Goal: Task Accomplishment & Management: Use online tool/utility

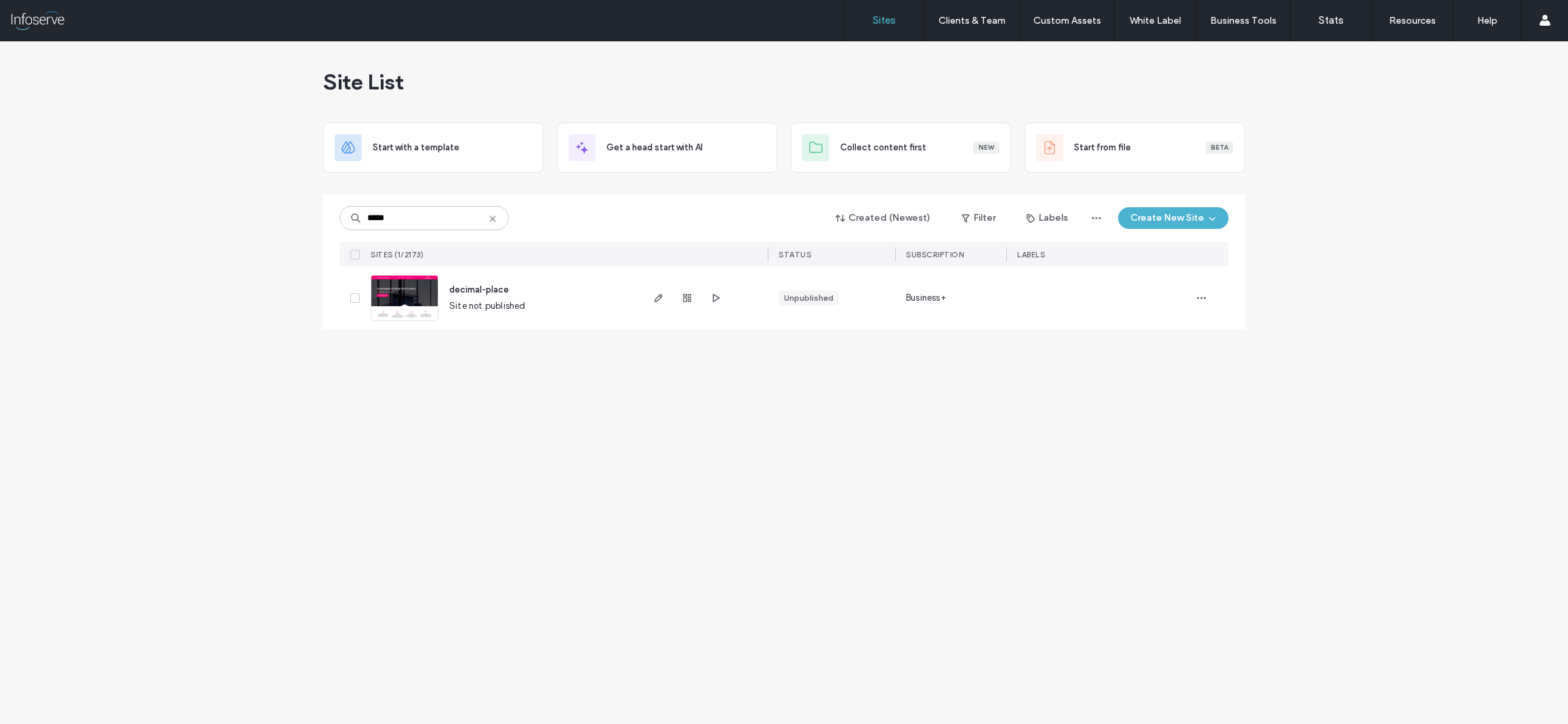
click at [494, 219] on icon at bounding box center [493, 219] width 11 height 11
type input "*******"
click at [686, 361] on use "button" at bounding box center [687, 360] width 8 height 8
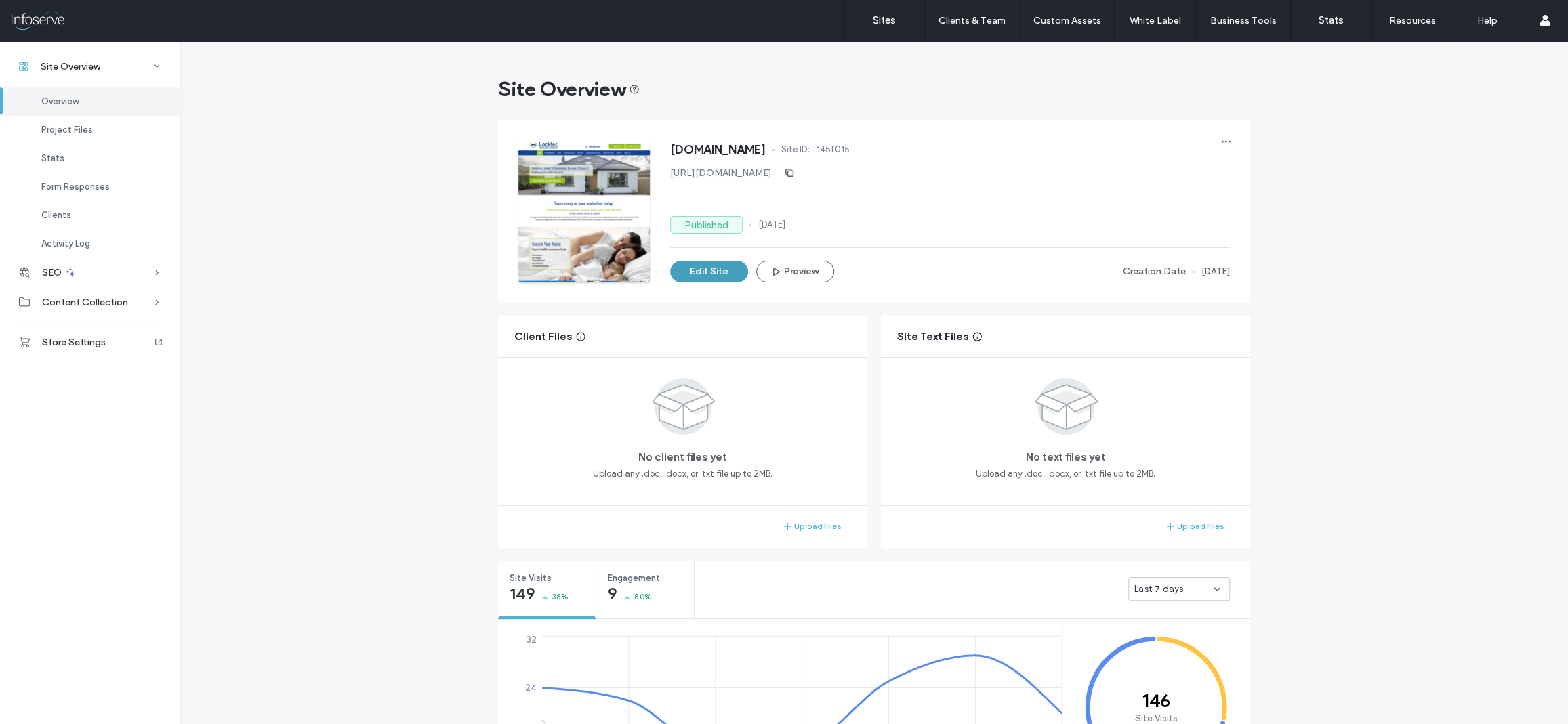
click at [698, 268] on button "Edit Site" at bounding box center [708, 271] width 78 height 21
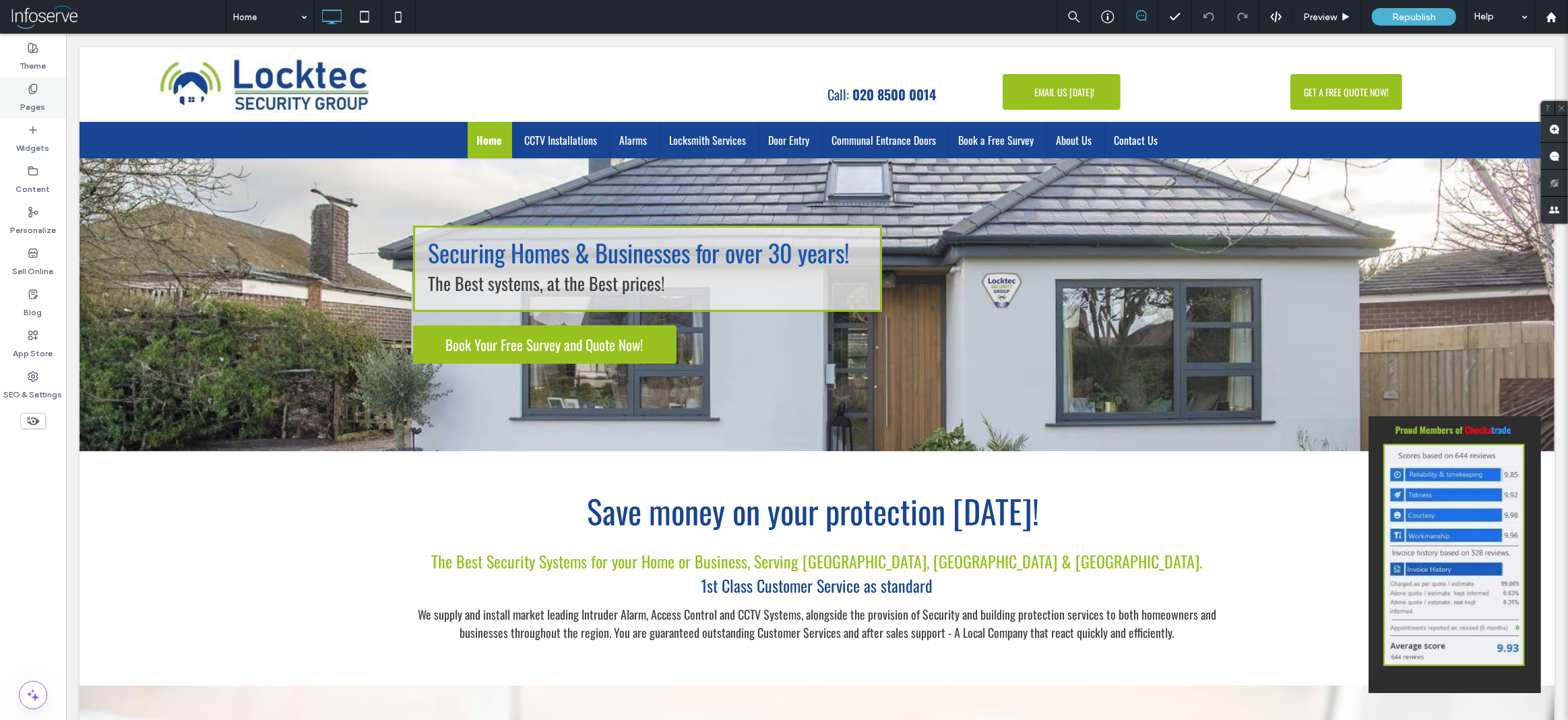
click at [39, 112] on label "Pages" at bounding box center [34, 104] width 25 height 19
click at [34, 90] on icon at bounding box center [33, 89] width 11 height 11
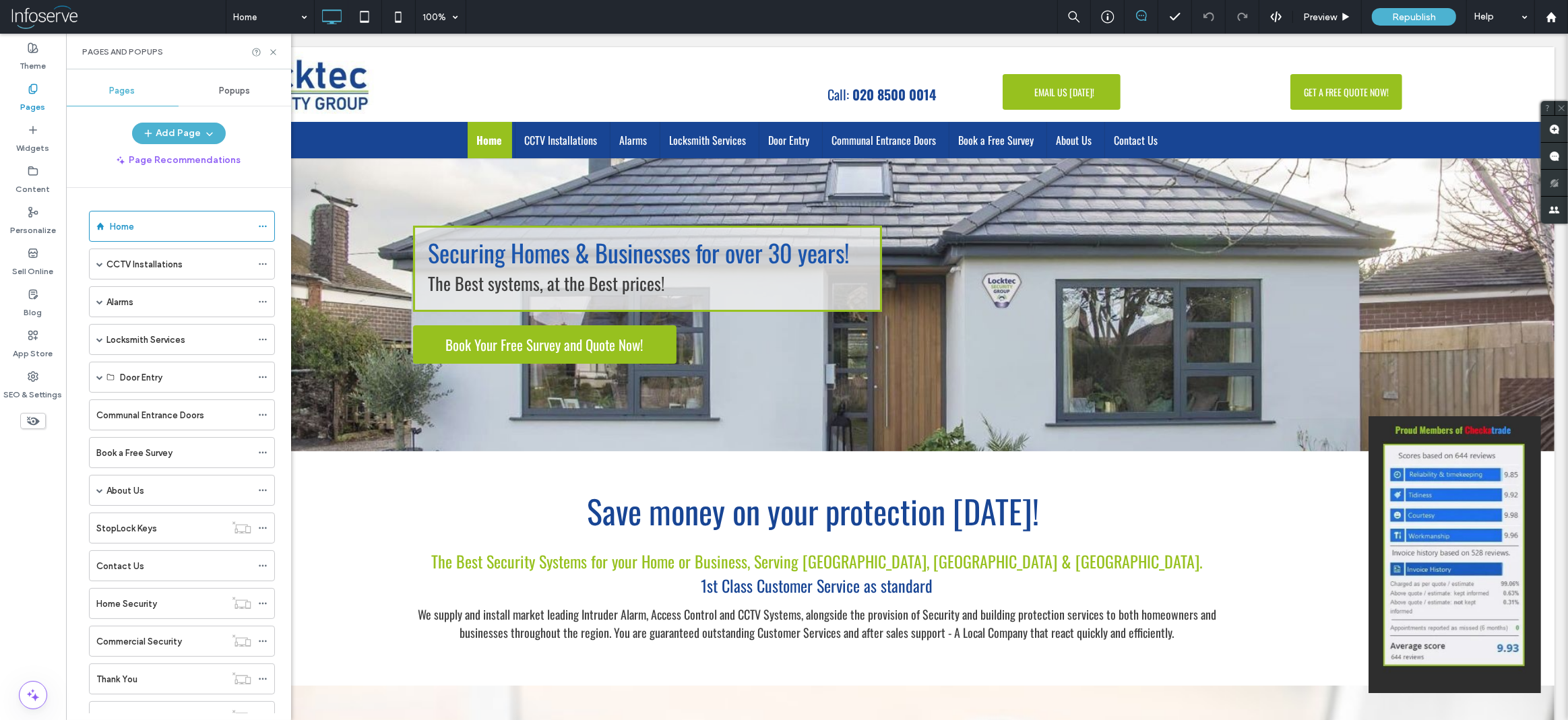
scroll to position [87, 0]
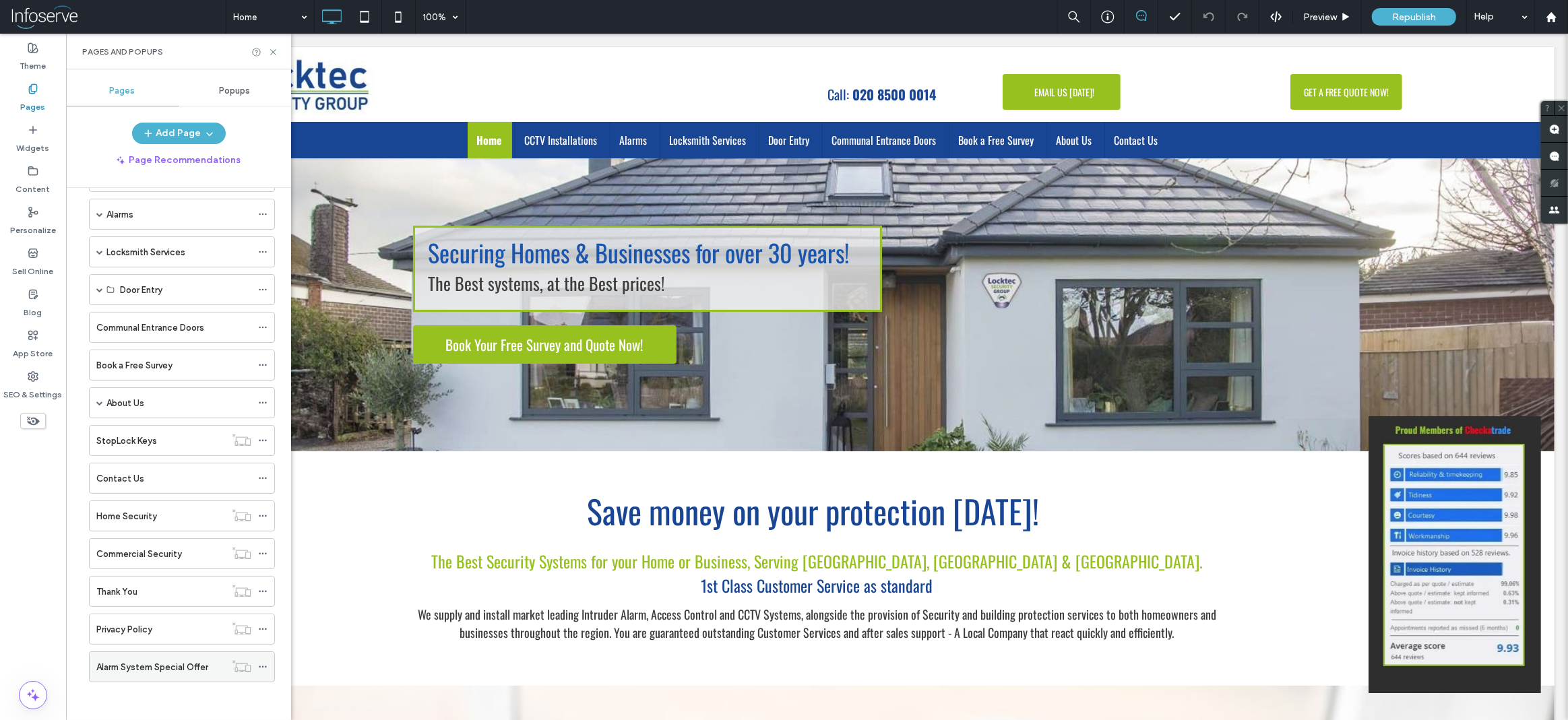
click at [266, 666] on icon at bounding box center [263, 667] width 9 height 9
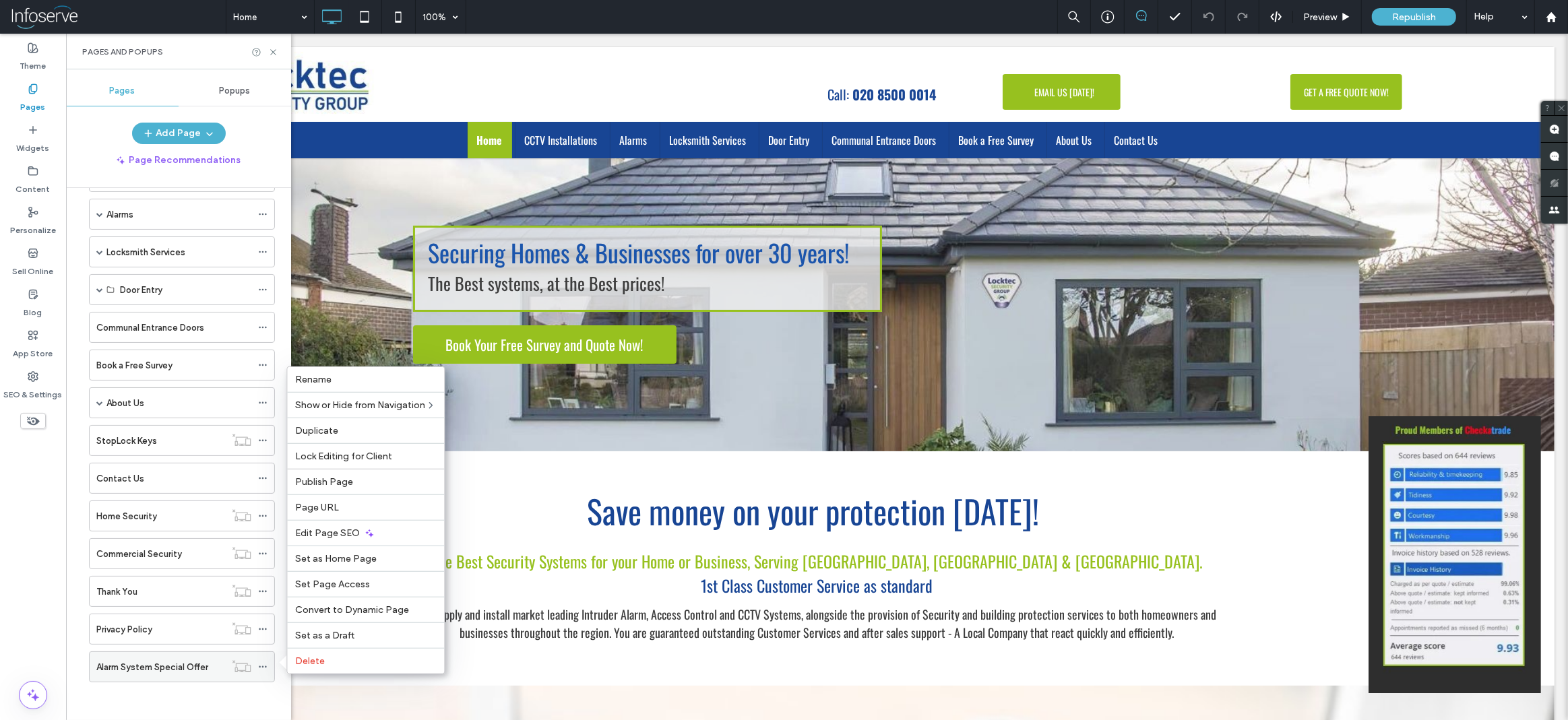
click at [173, 659] on label "Alarm System Special Offer" at bounding box center [153, 667] width 112 height 24
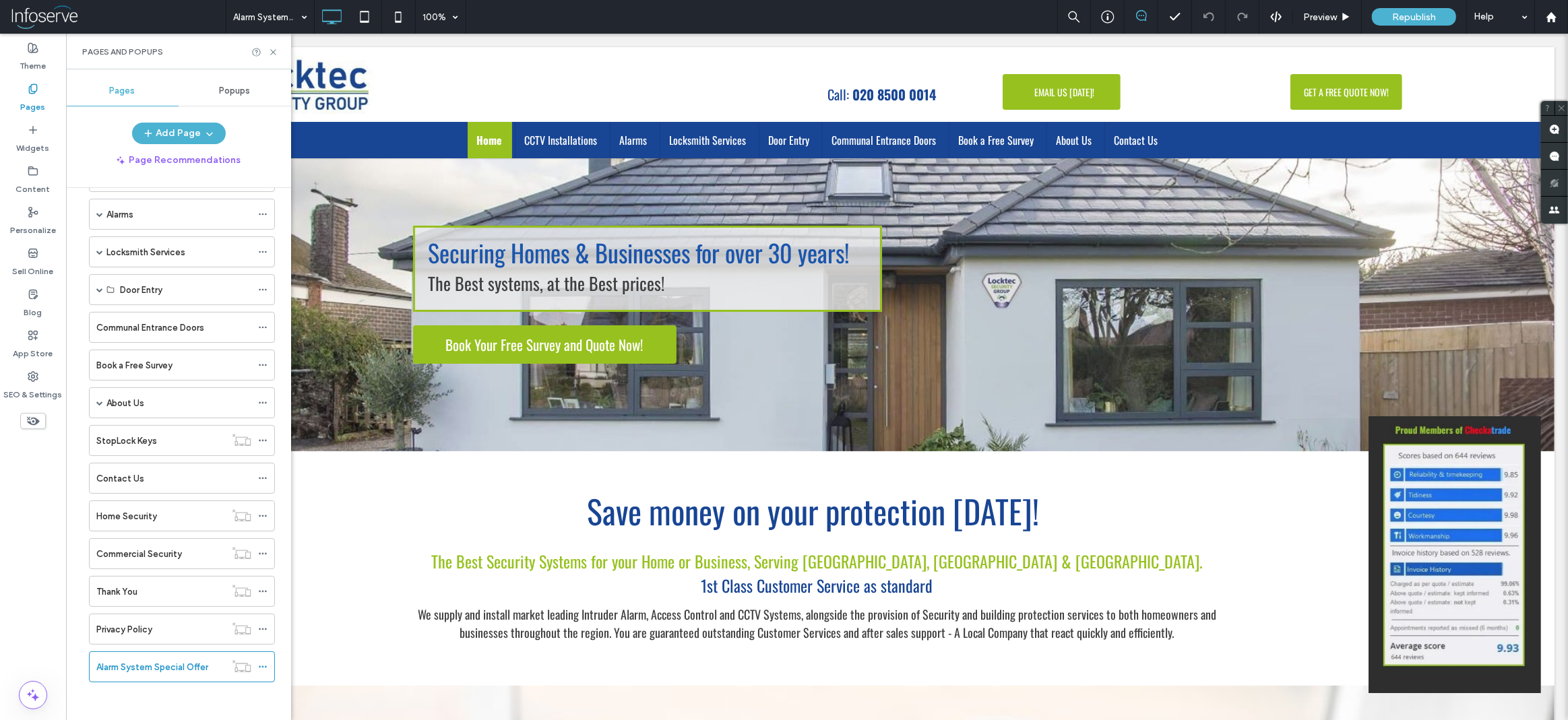
click at [276, 53] on div at bounding box center [784, 360] width 1568 height 720
click at [272, 50] on div at bounding box center [784, 360] width 1568 height 720
click at [1313, 17] on span "Preview" at bounding box center [1320, 17] width 34 height 12
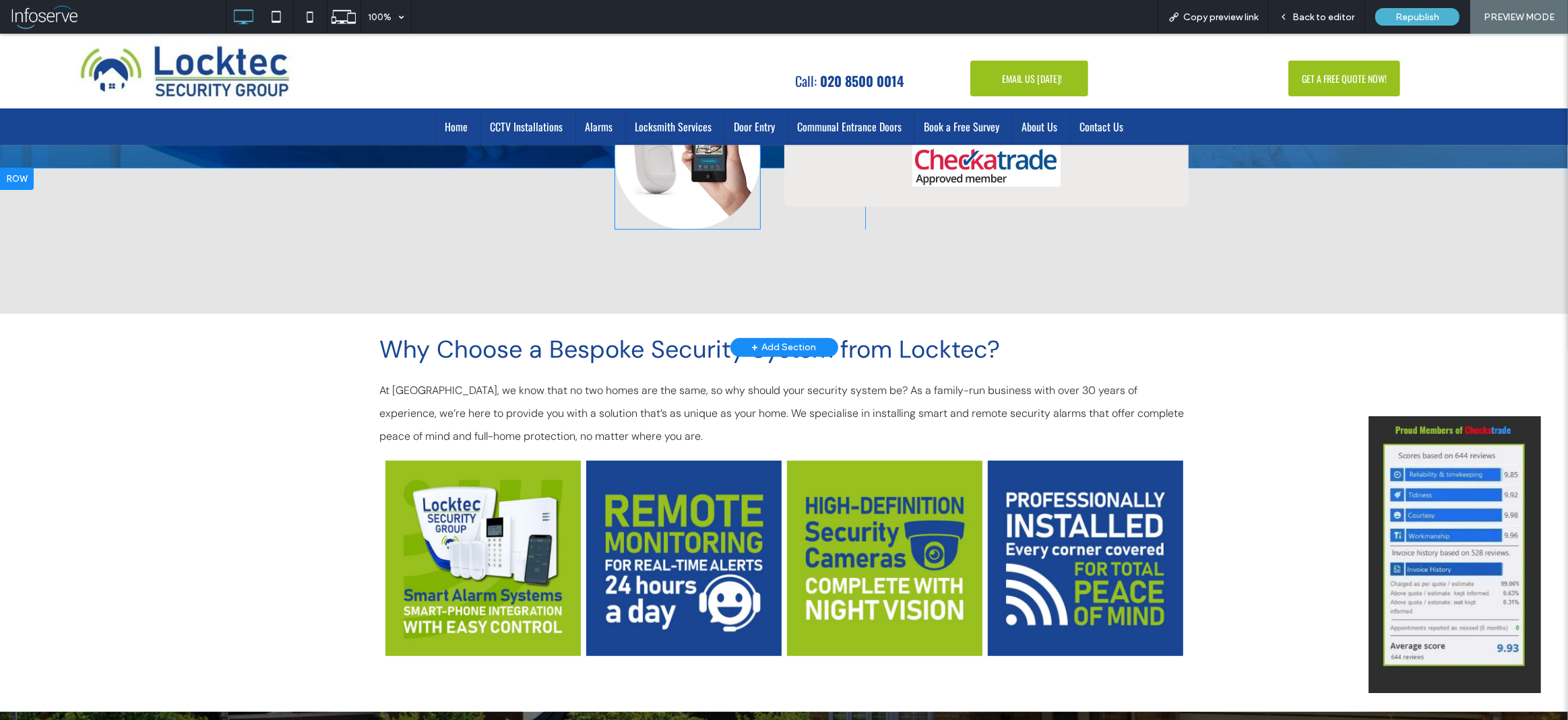
scroll to position [492, 0]
